Goal: Task Accomplishment & Management: Use online tool/utility

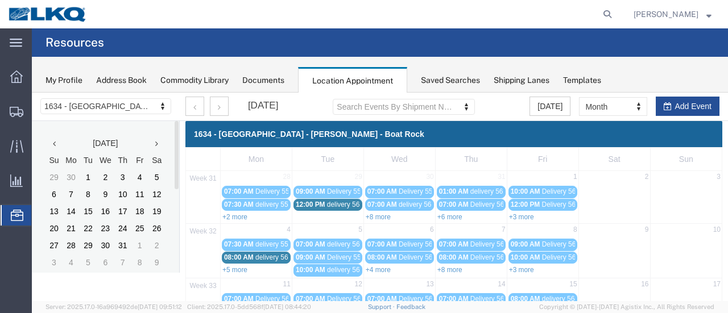
scroll to position [341, 0]
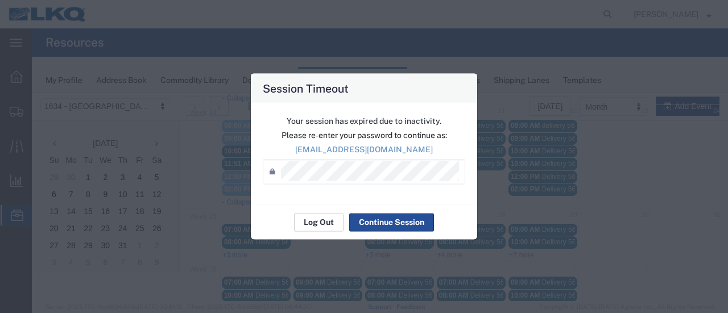
click at [321, 225] on button "Log Out" at bounding box center [318, 222] width 49 height 18
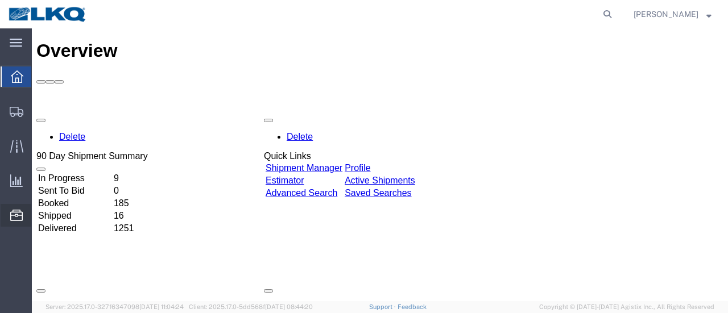
click at [0, 0] on span "Location Appointment" at bounding box center [0, 0] width 0 height 0
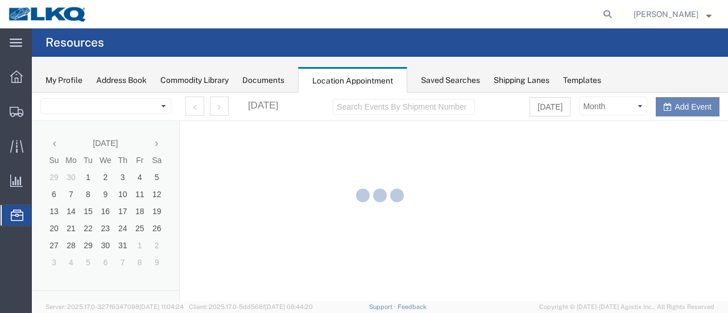
select select "28712"
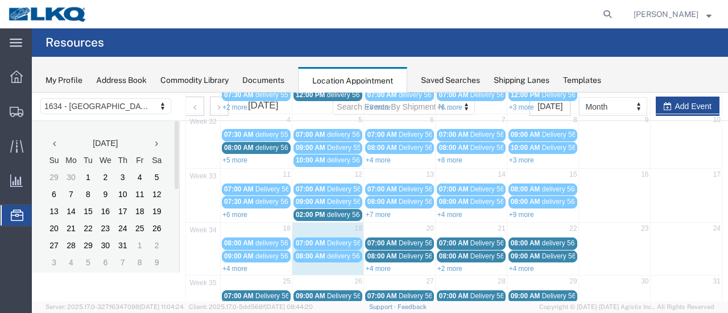
scroll to position [114, 0]
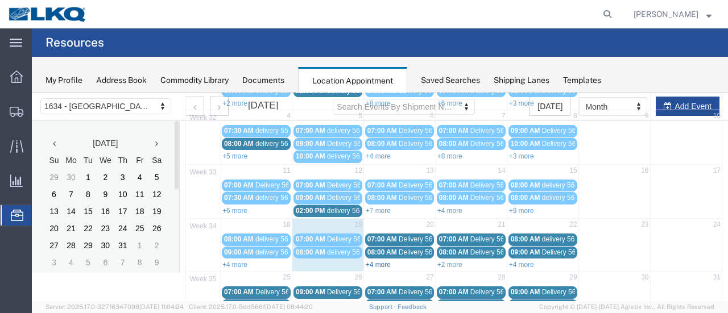
click at [373, 261] on link "+4 more" at bounding box center [378, 265] width 25 height 8
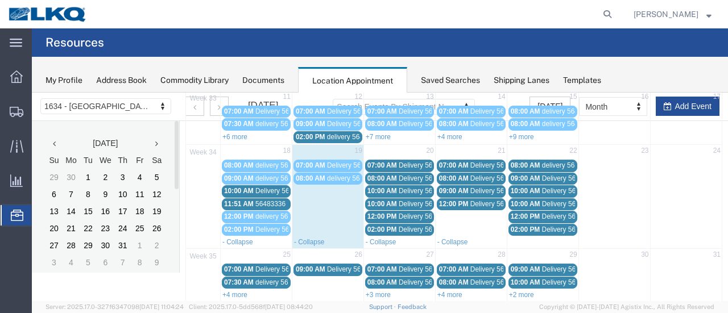
scroll to position [171, 0]
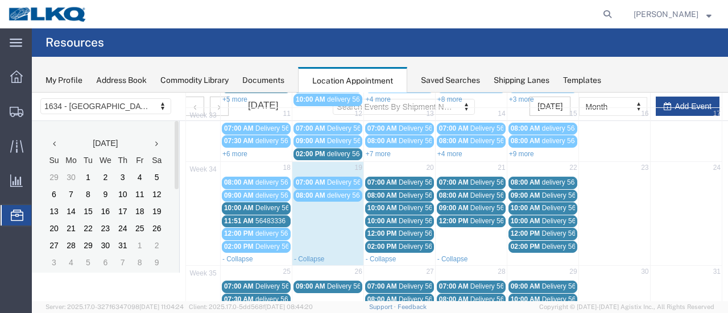
click at [249, 204] on span "10:00 AM" at bounding box center [239, 208] width 30 height 8
